Goal: Task Accomplishment & Management: Complete application form

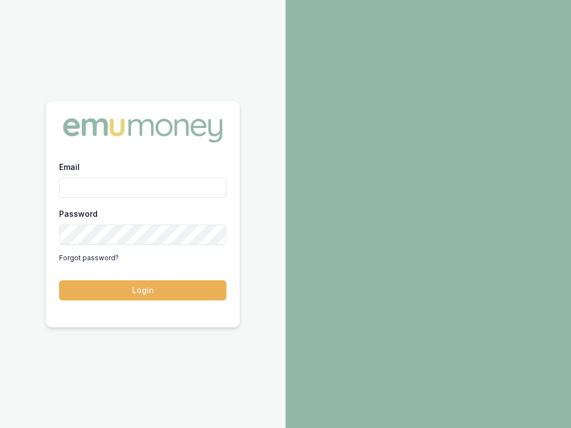
click at [143, 188] on input "Email" at bounding box center [142, 188] width 167 height 20
type input "[EMAIL_ADDRESS][DOMAIN_NAME]"
click at [143, 188] on input "Email" at bounding box center [142, 188] width 167 height 20
type input "[EMAIL_ADDRESS][DOMAIN_NAME]"
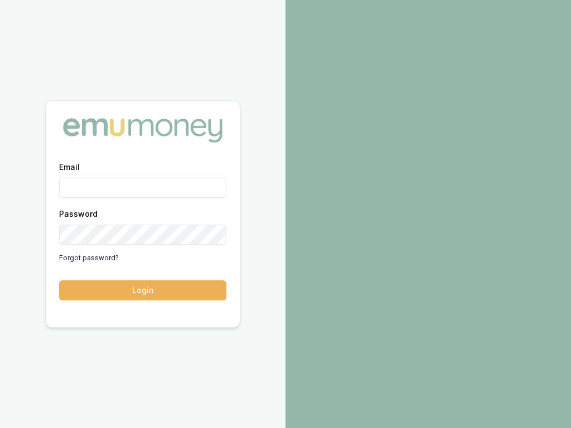
click at [143, 188] on input "Email" at bounding box center [142, 188] width 167 height 20
type input "[GEOGRAPHIC_DATA]"
click at [143, 188] on input "Email" at bounding box center [142, 188] width 167 height 20
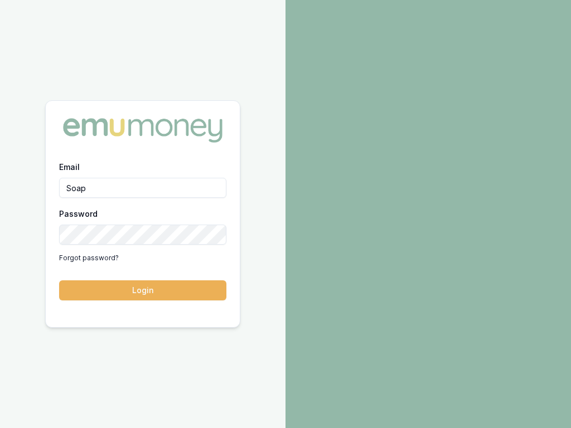
type input "Soap"
click at [143, 188] on input "Email" at bounding box center [142, 188] width 167 height 20
type input "[PERSON_NAME][EMAIL_ADDRESS][DOMAIN_NAME]"
click at [59, 281] on button "Login" at bounding box center [142, 291] width 167 height 20
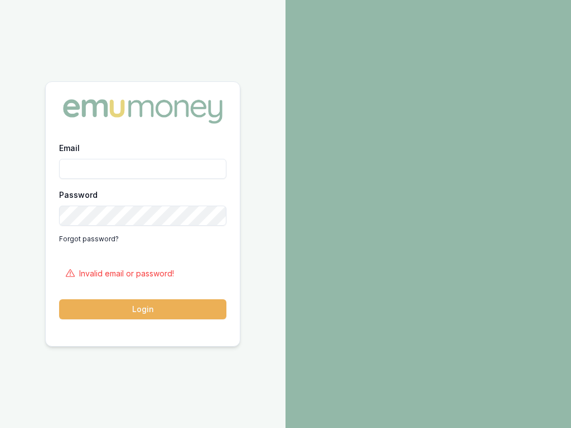
click at [143, 169] on input "Email" at bounding box center [142, 169] width 167 height 20
type input "[PERSON_NAME][EMAIL_ADDRESS][DOMAIN_NAME]"
click at [143, 169] on input "Email" at bounding box center [142, 169] width 167 height 20
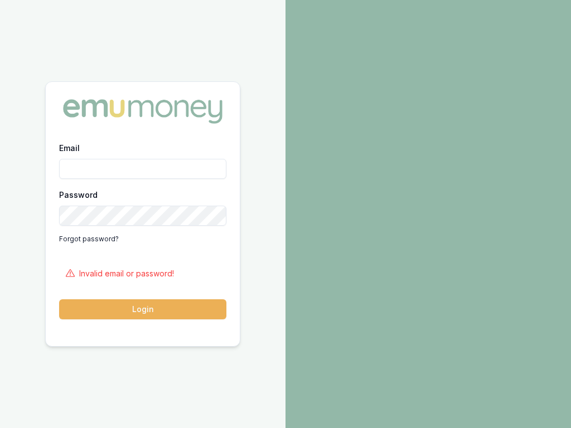
click at [143, 169] on input "Email" at bounding box center [142, 169] width 167 height 20
type input "[EMAIL_ADDRESS][DOMAIN_NAME]"
click at [143, 169] on input "Email" at bounding box center [142, 169] width 167 height 20
type input "[EMAIL_ADDRESS][DOMAIN_NAME]"
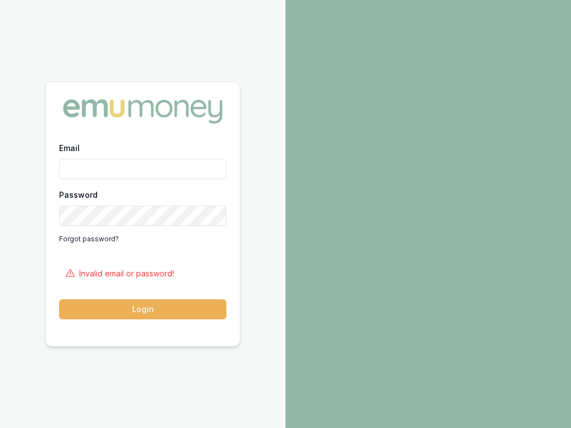
click at [143, 169] on input "Email" at bounding box center [142, 169] width 167 height 20
type input "Lake Hannah"
click at [143, 169] on input "Email" at bounding box center [142, 169] width 167 height 20
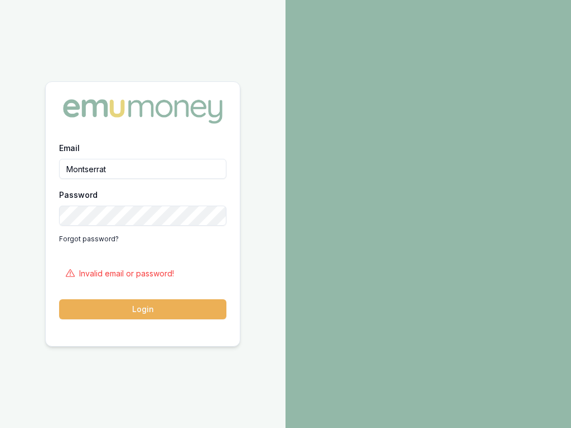
type input "Montserrat"
click at [143, 169] on input "Email" at bounding box center [142, 169] width 167 height 20
type input "[PERSON_NAME][EMAIL_ADDRESS][DOMAIN_NAME]"
click at [59, 300] on button "Login" at bounding box center [142, 310] width 167 height 20
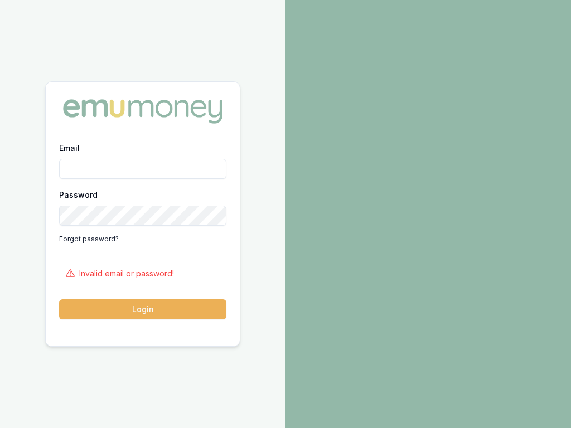
click at [143, 310] on button "Login" at bounding box center [142, 310] width 167 height 20
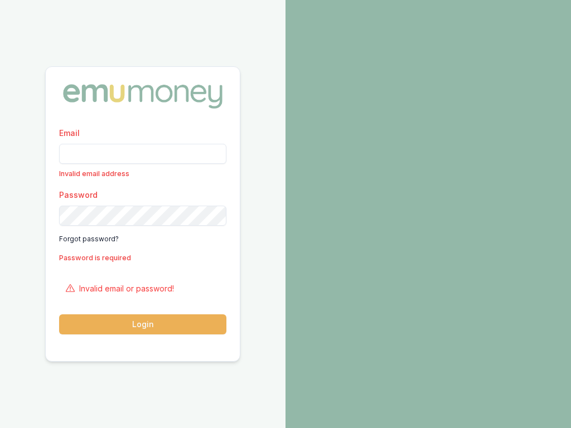
click at [143, 153] on input "Email" at bounding box center [142, 154] width 167 height 20
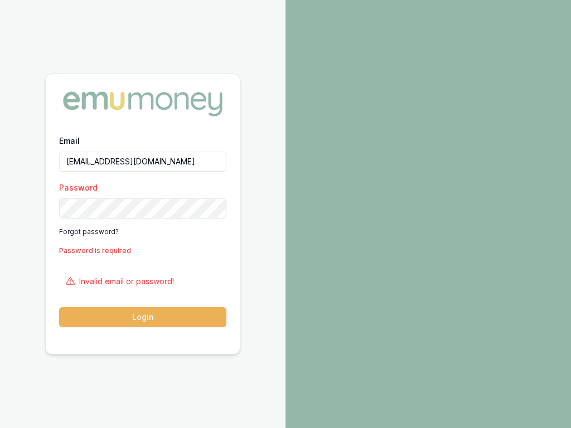
type input "[EMAIL_ADDRESS][DOMAIN_NAME]"
click at [59, 307] on button "Login" at bounding box center [142, 317] width 167 height 20
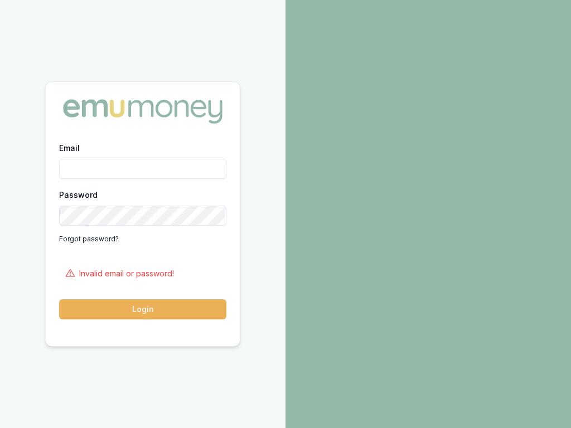
click at [143, 310] on button "Login" at bounding box center [142, 310] width 167 height 20
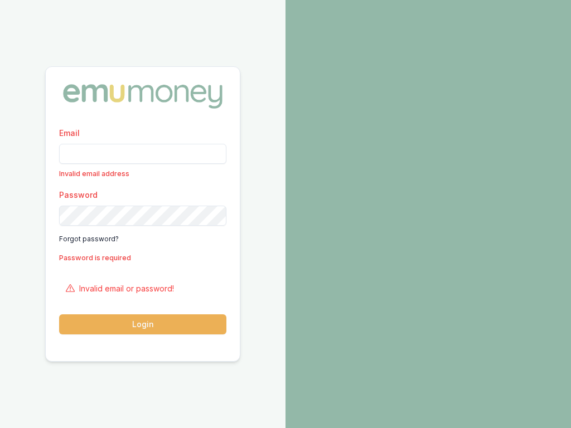
click at [143, 153] on input "Email" at bounding box center [142, 154] width 167 height 20
type input "[EMAIL_ADDRESS][DOMAIN_NAME]"
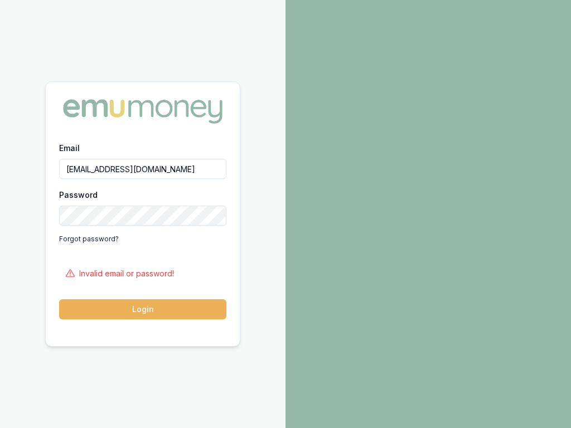
click at [59, 300] on button "Login" at bounding box center [142, 310] width 167 height 20
click at [143, 310] on button "Login" at bounding box center [142, 310] width 167 height 20
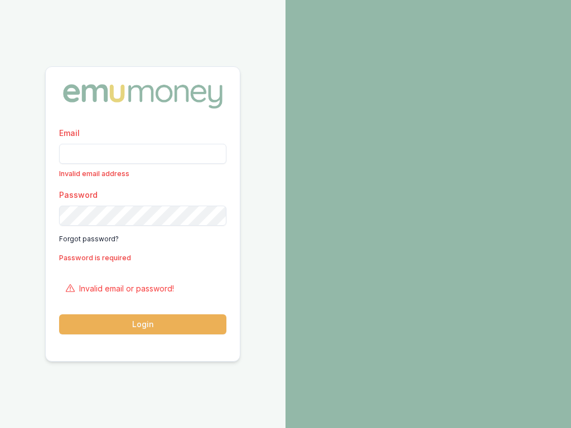
click at [143, 153] on input "Email" at bounding box center [142, 154] width 167 height 20
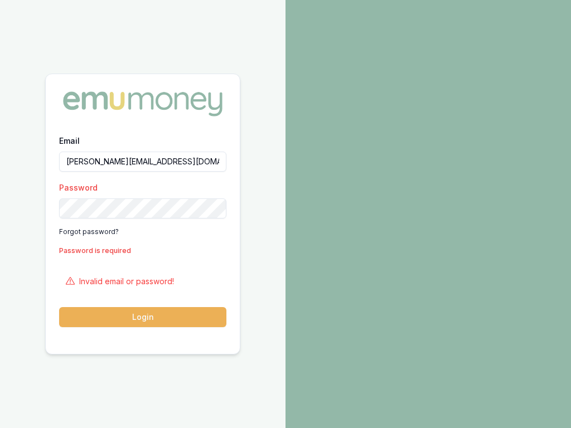
type input "[PERSON_NAME][EMAIL_ADDRESS][DOMAIN_NAME]"
click at [59, 307] on button "Login" at bounding box center [142, 317] width 167 height 20
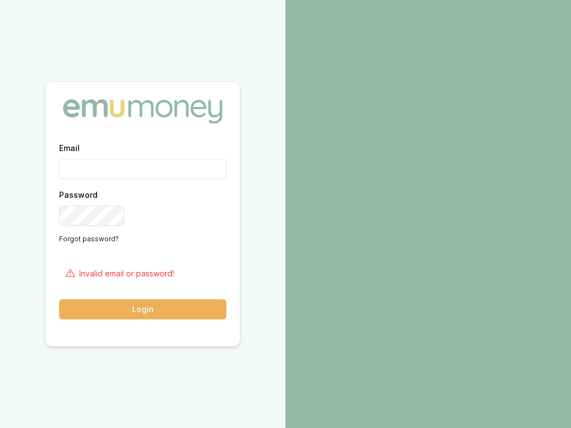
click at [143, 310] on button "Login" at bounding box center [142, 310] width 167 height 20
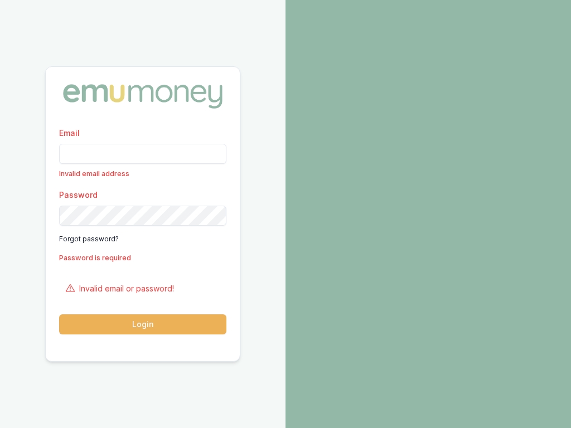
click at [143, 153] on input "Email" at bounding box center [142, 154] width 167 height 20
type input "[PERSON_NAME][EMAIL_ADDRESS][DOMAIN_NAME]"
